Goal: Task Accomplishment & Management: Use online tool/utility

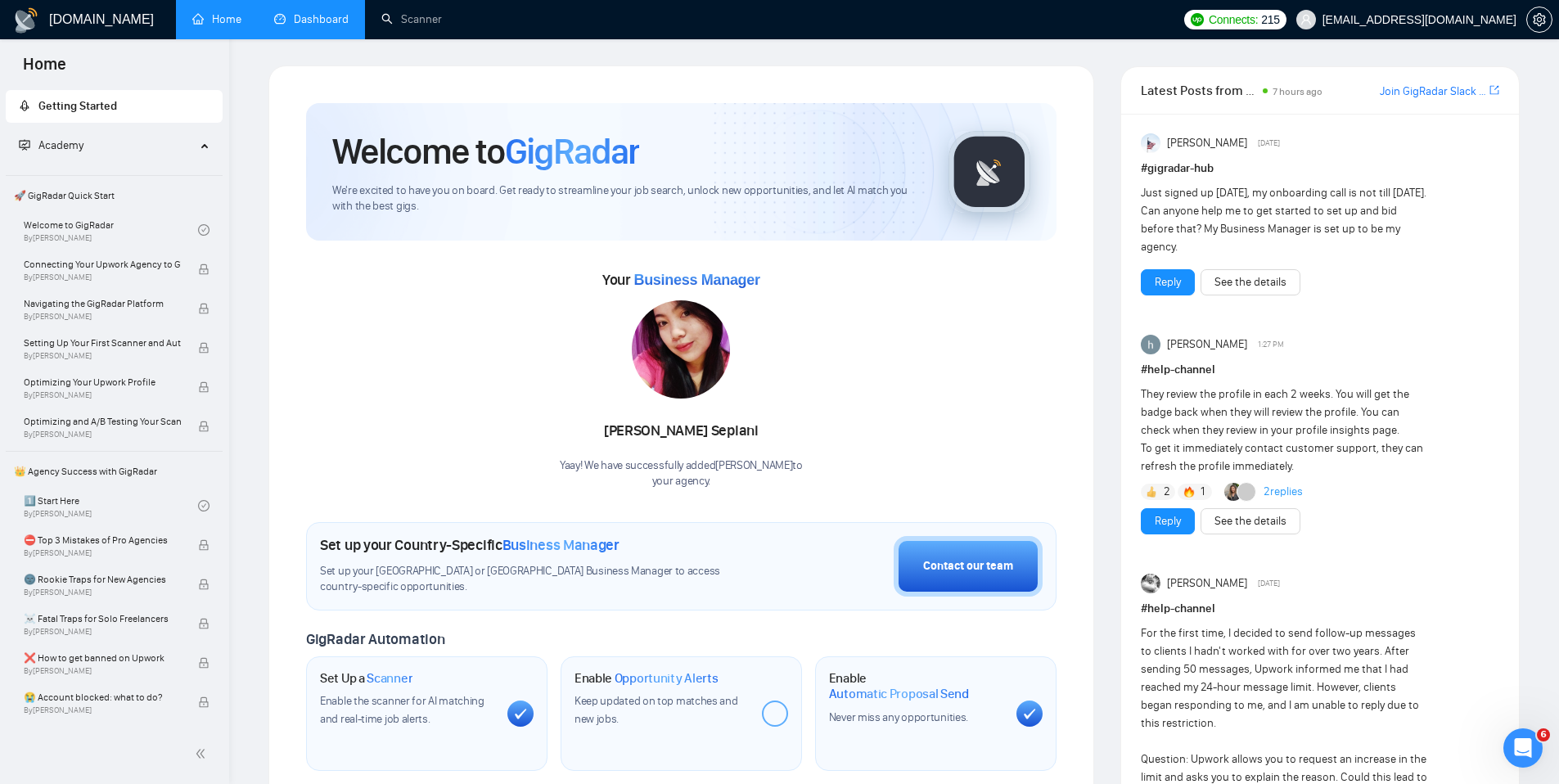
click at [328, 22] on link "Dashboard" at bounding box center [311, 19] width 75 height 14
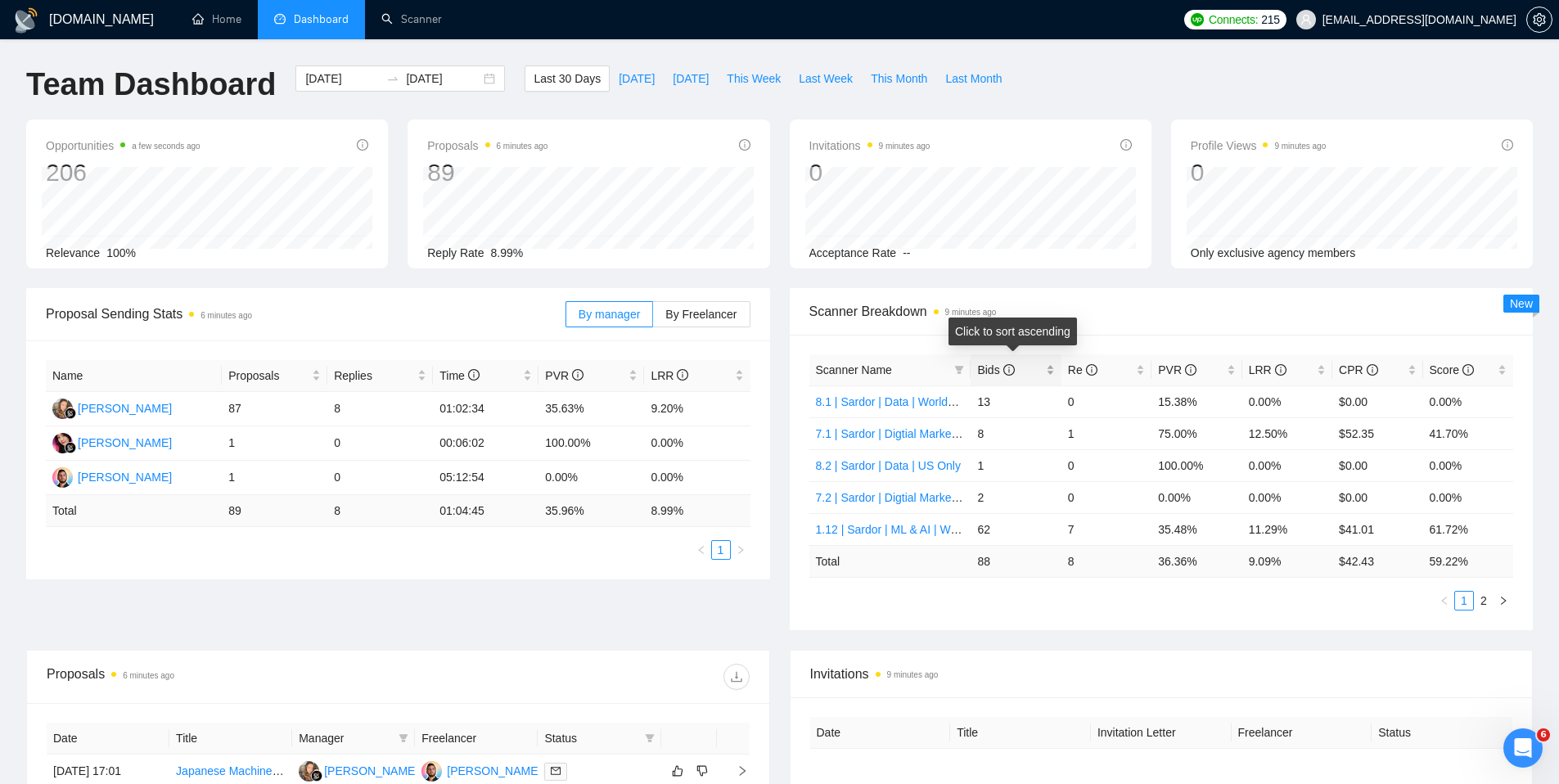
click at [1043, 374] on div "Bids" at bounding box center [1016, 369] width 77 height 18
click at [421, 19] on link "Scanner" at bounding box center [411, 19] width 60 height 14
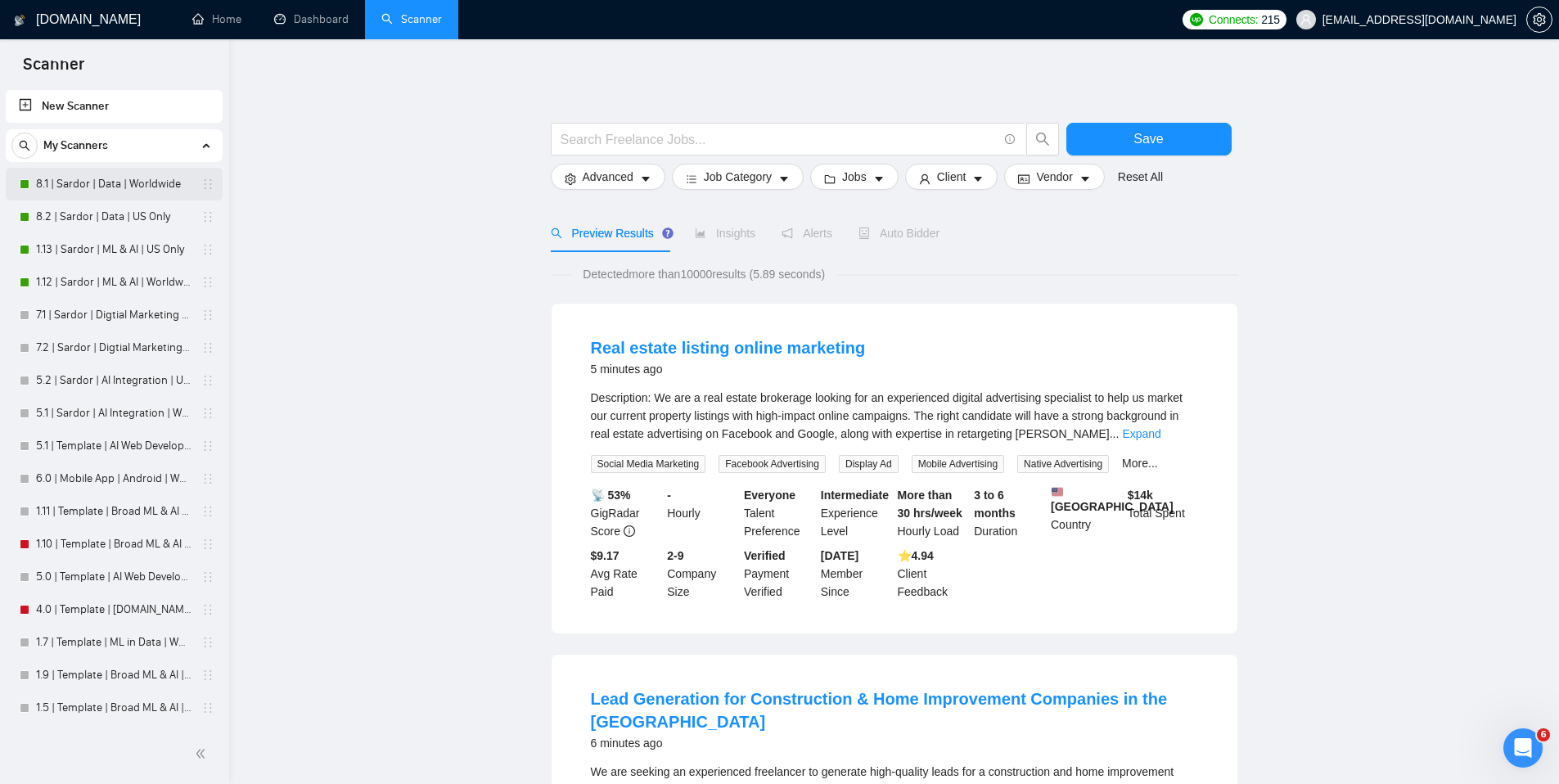
click at [151, 184] on link "8.1 | Sardor | Data | Worldwide" at bounding box center [113, 184] width 156 height 32
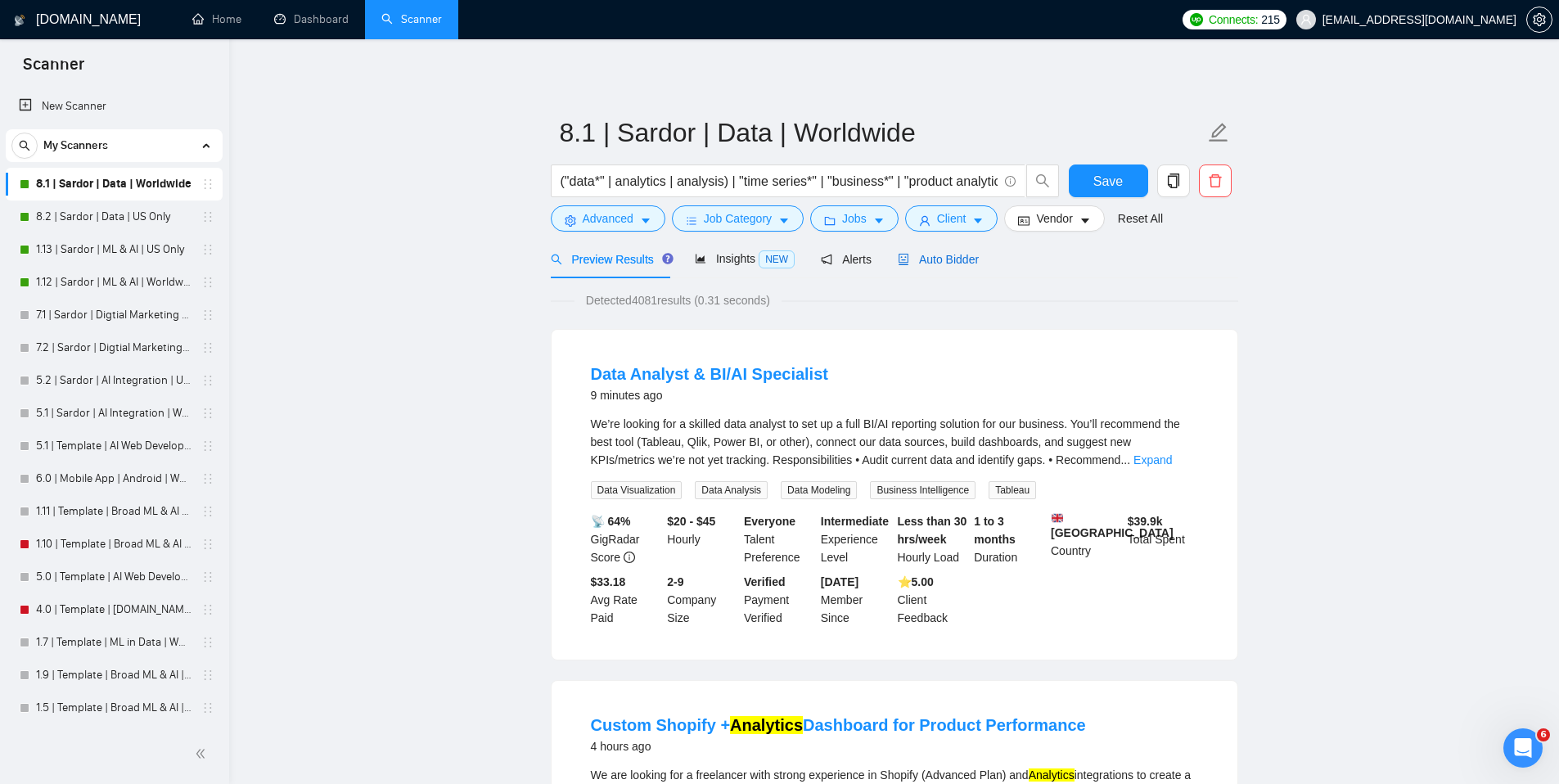
click at [974, 264] on span "Auto Bidder" at bounding box center [937, 258] width 81 height 13
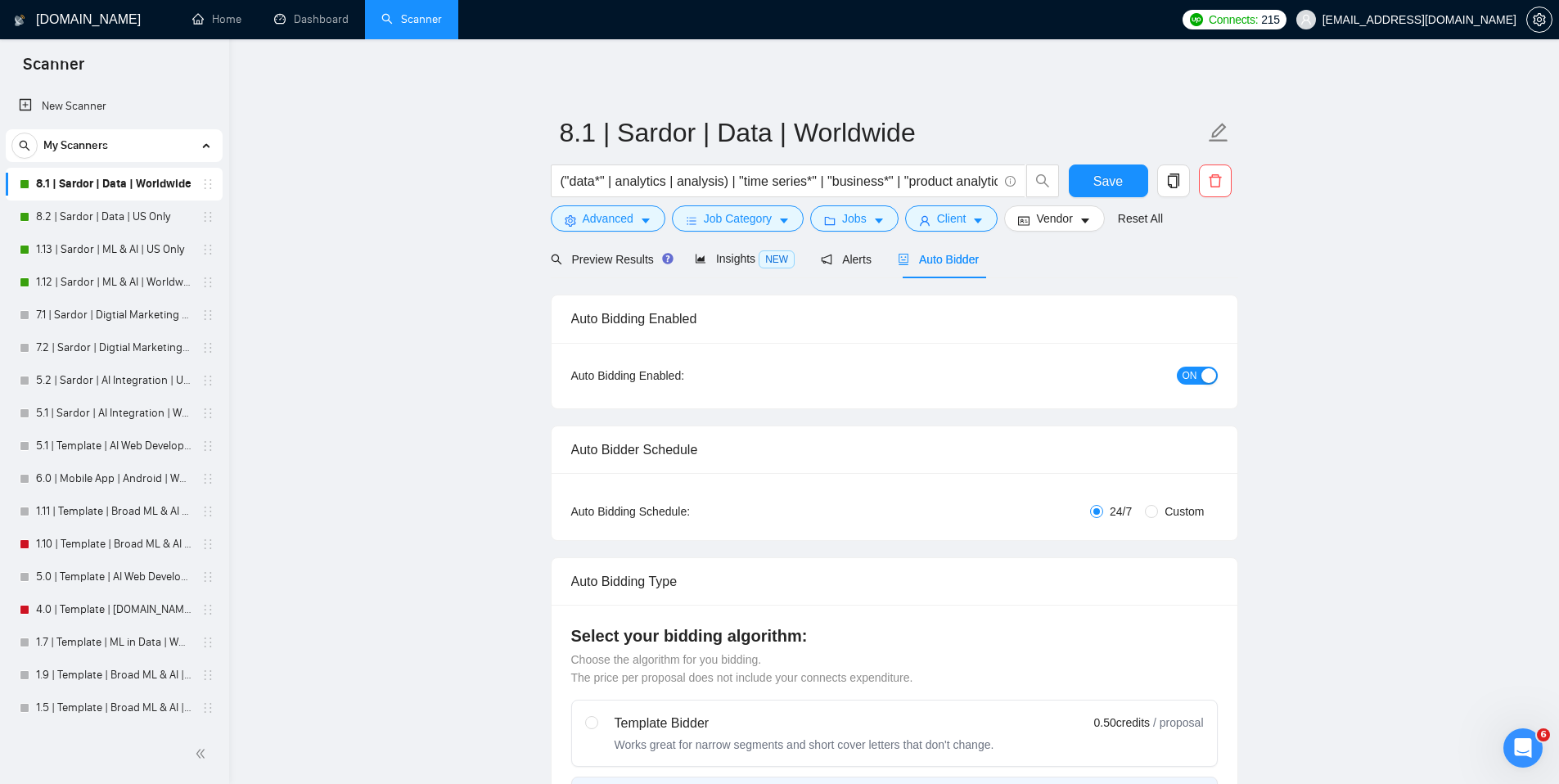
click at [1210, 383] on button "ON" at bounding box center [1198, 375] width 41 height 18
click at [1123, 187] on button "Save" at bounding box center [1108, 180] width 79 height 32
click at [140, 217] on link "8.2 | Sardor | Data | US Only" at bounding box center [113, 217] width 156 height 32
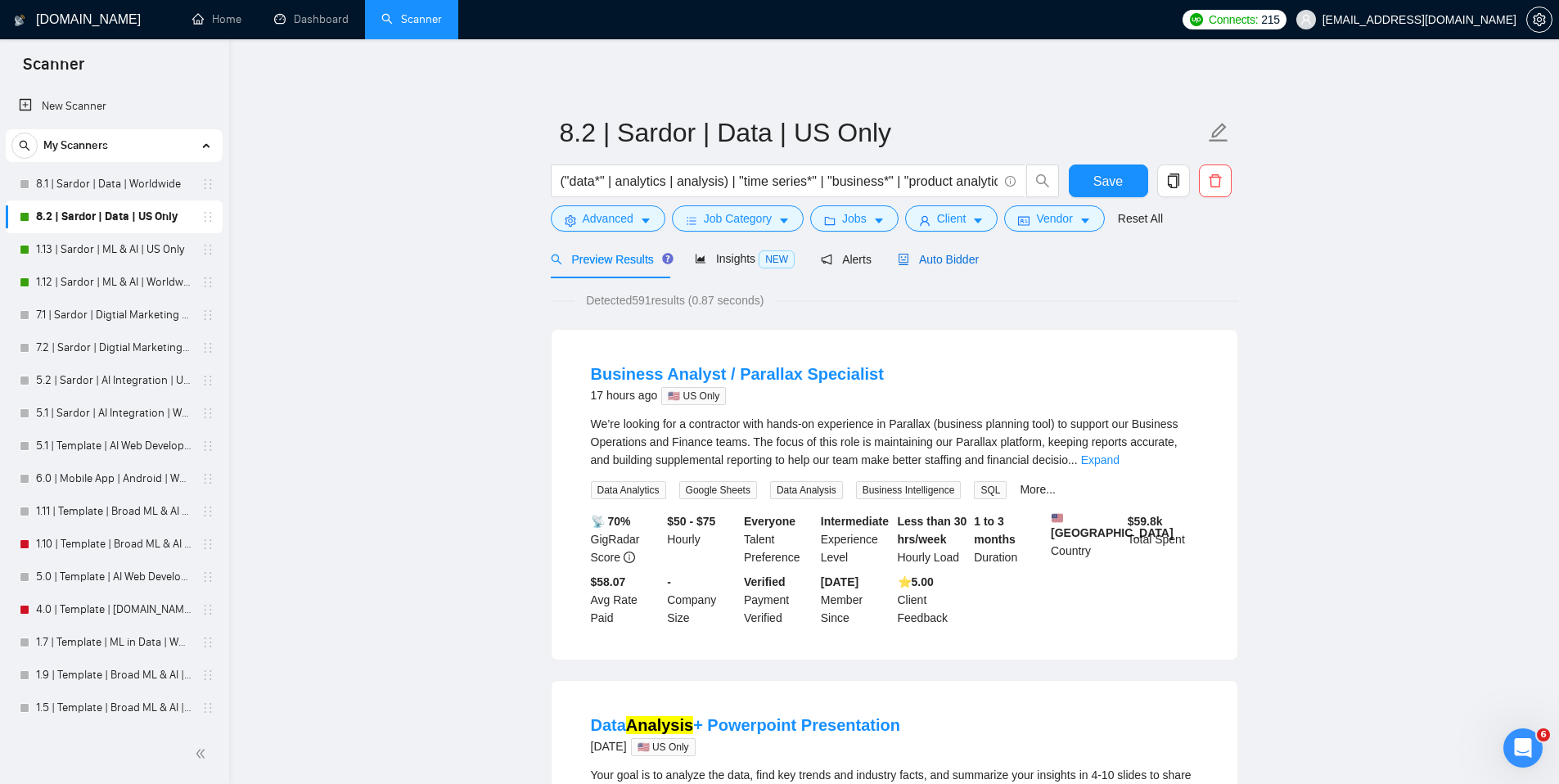
click at [962, 261] on span "Auto Bidder" at bounding box center [937, 258] width 81 height 13
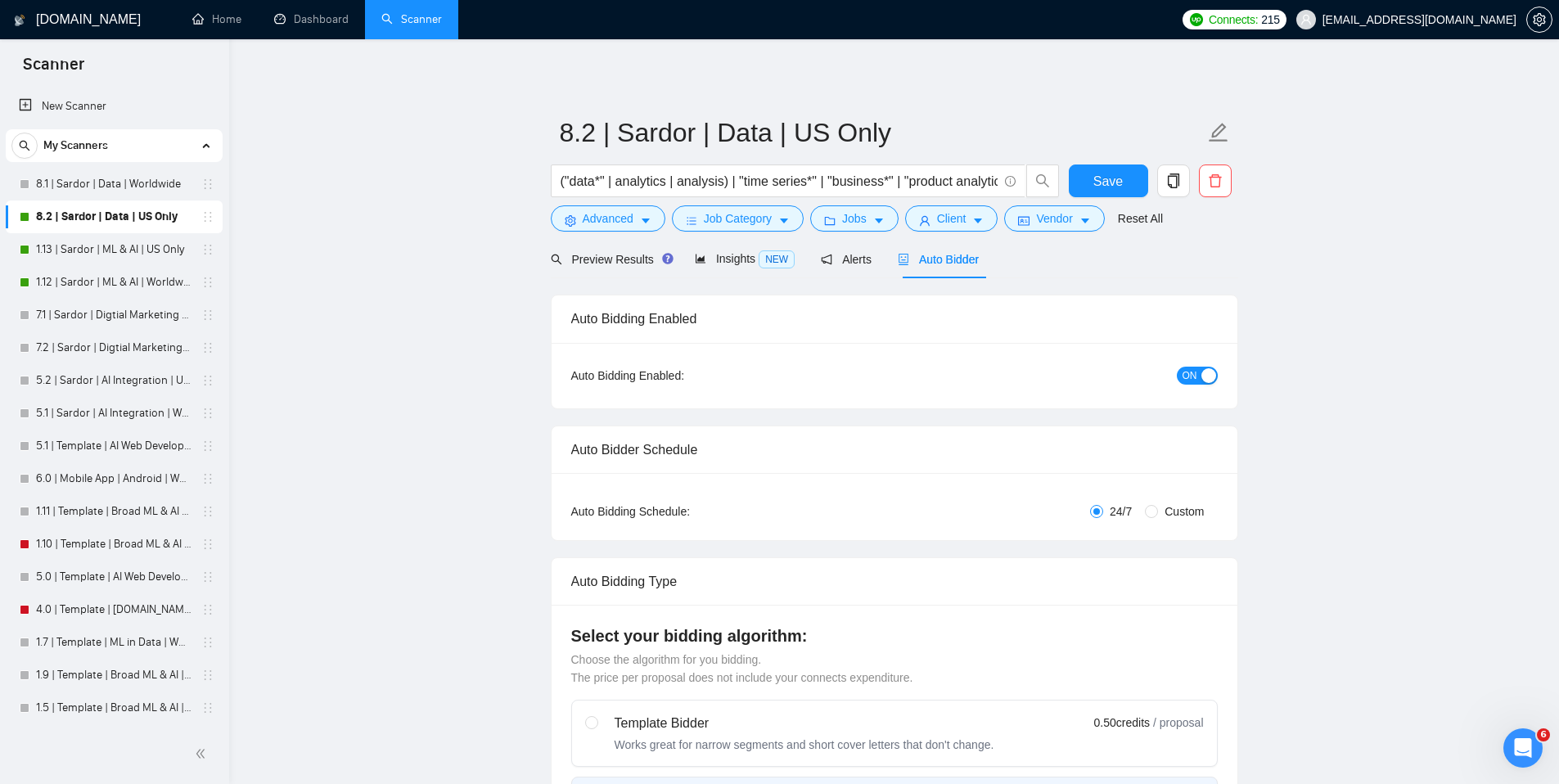
click at [1191, 372] on span "ON" at bounding box center [1189, 375] width 14 height 18
